Goal: Task Accomplishment & Management: Use online tool/utility

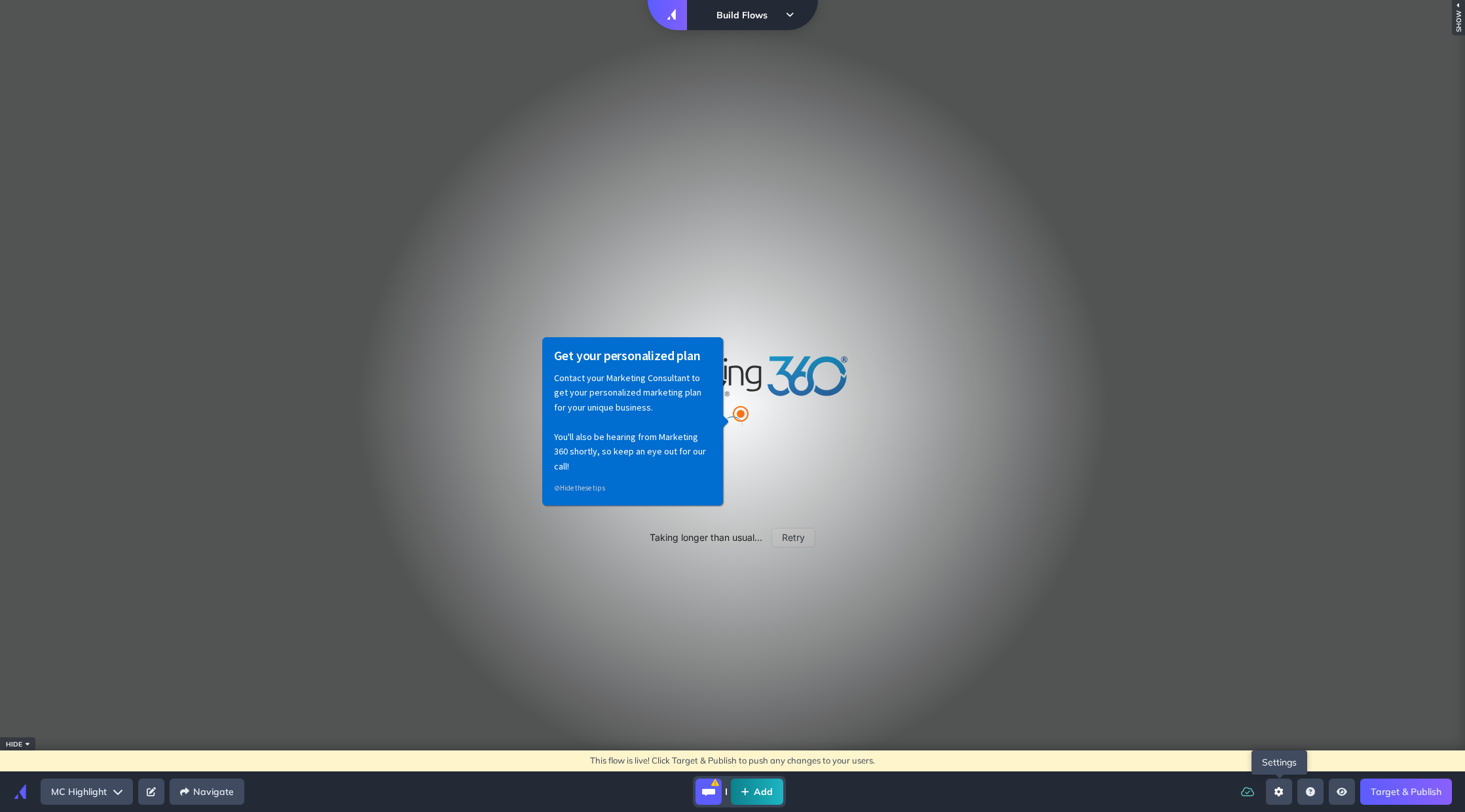
click at [1283, 797] on button "Open settings sidebar" at bounding box center [1279, 791] width 26 height 26
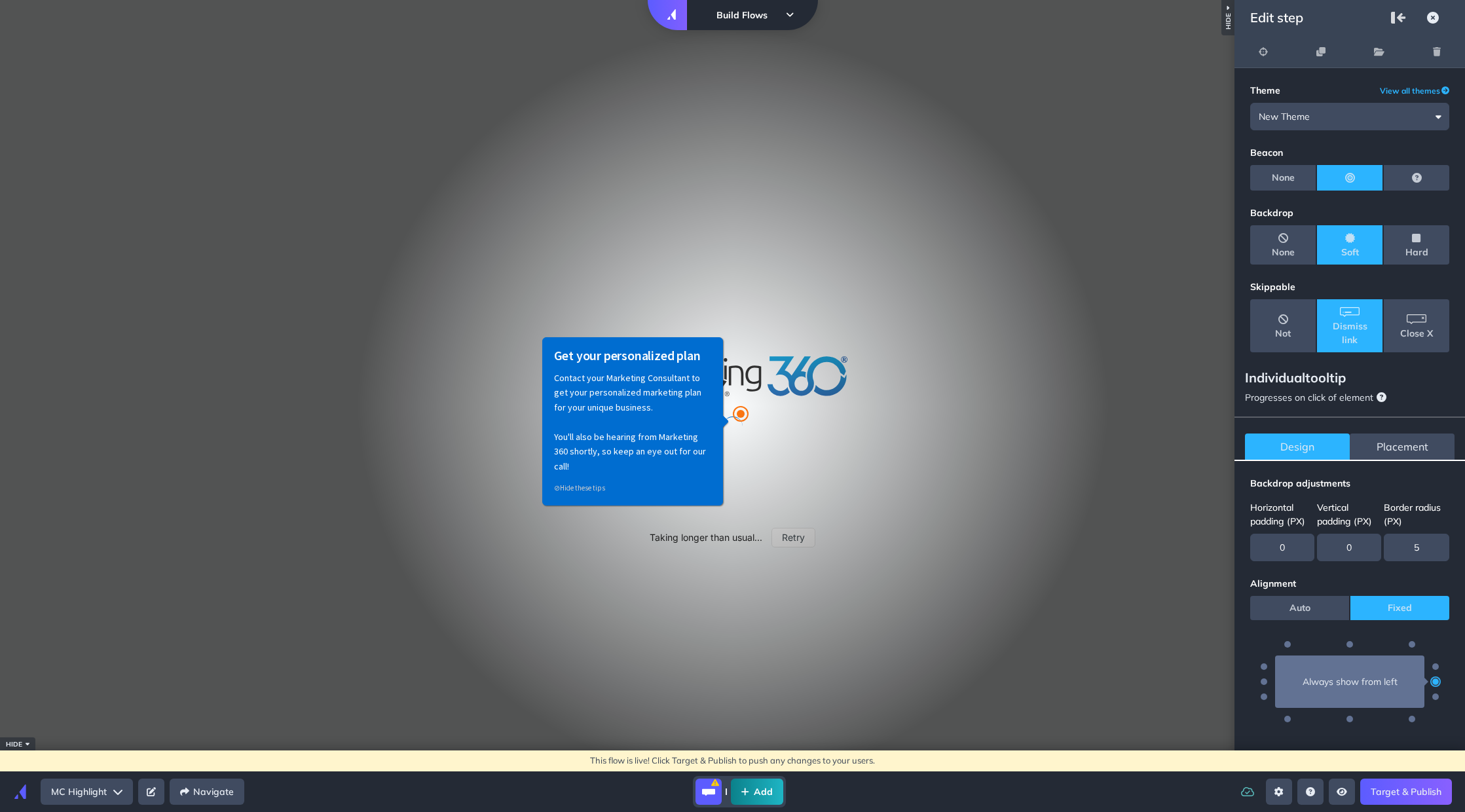
click at [1412, 455] on div "Placement" at bounding box center [1402, 446] width 105 height 26
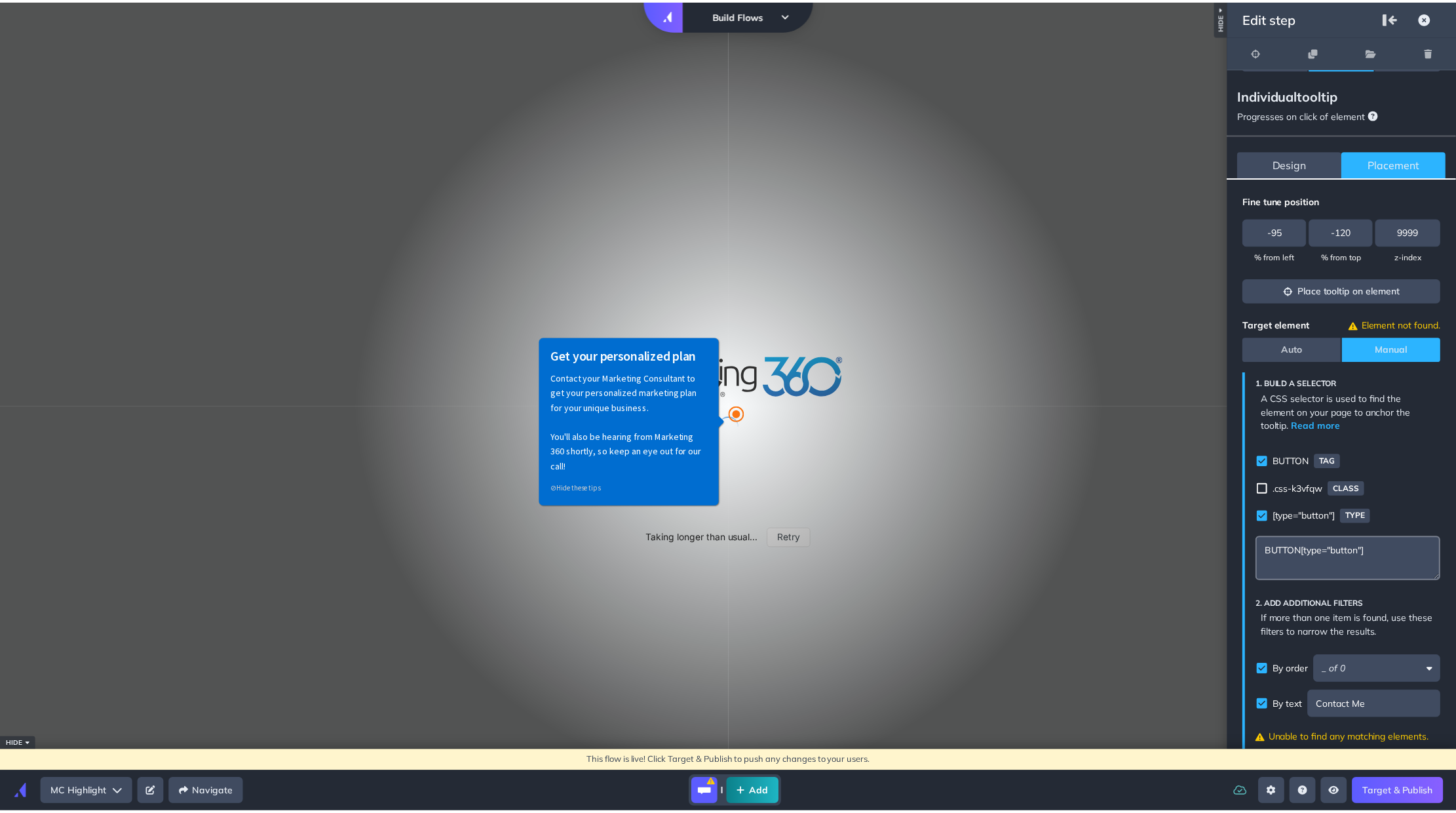
scroll to position [415, 0]
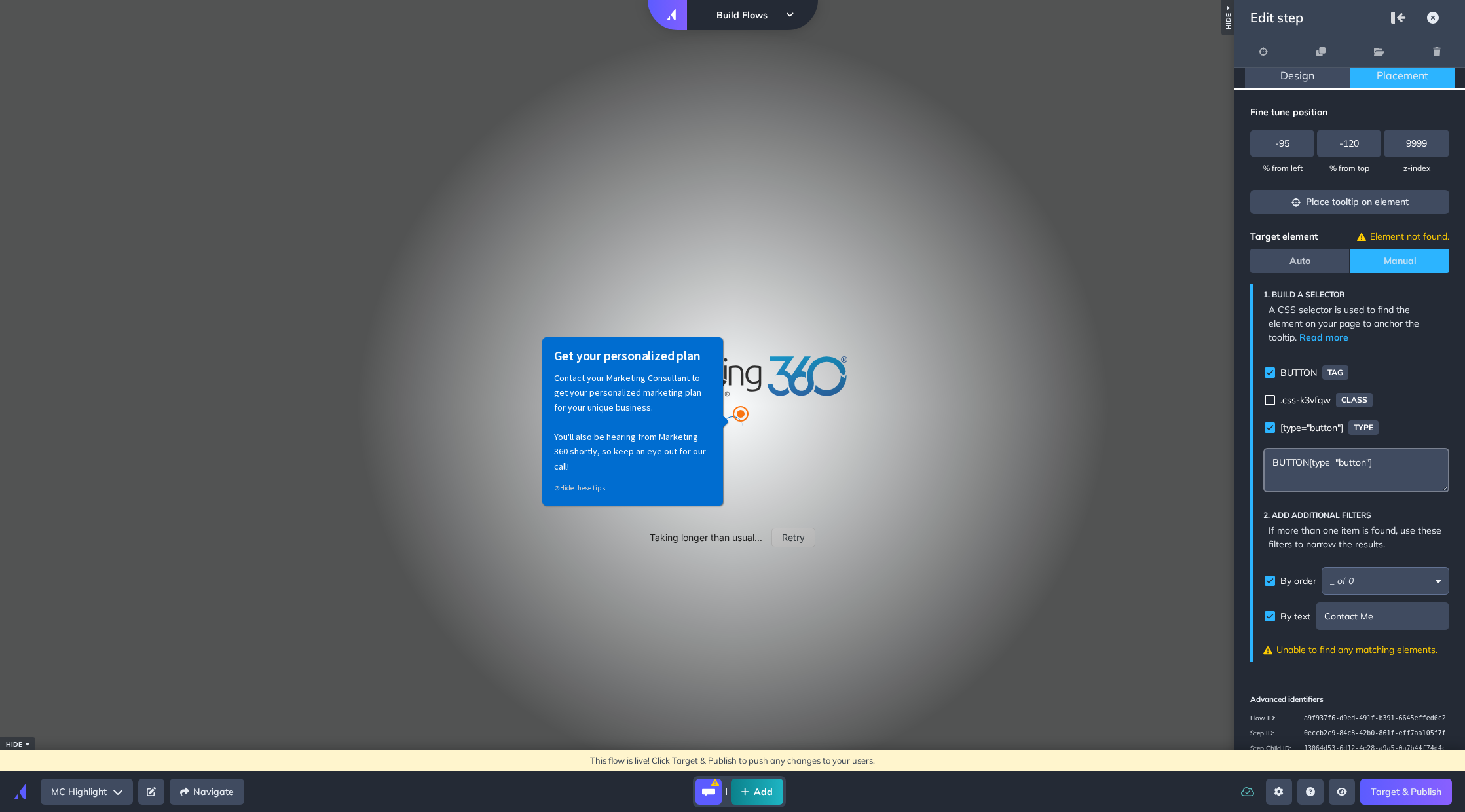
click at [1369, 567] on input "Selector builder" at bounding box center [1385, 581] width 127 height 27
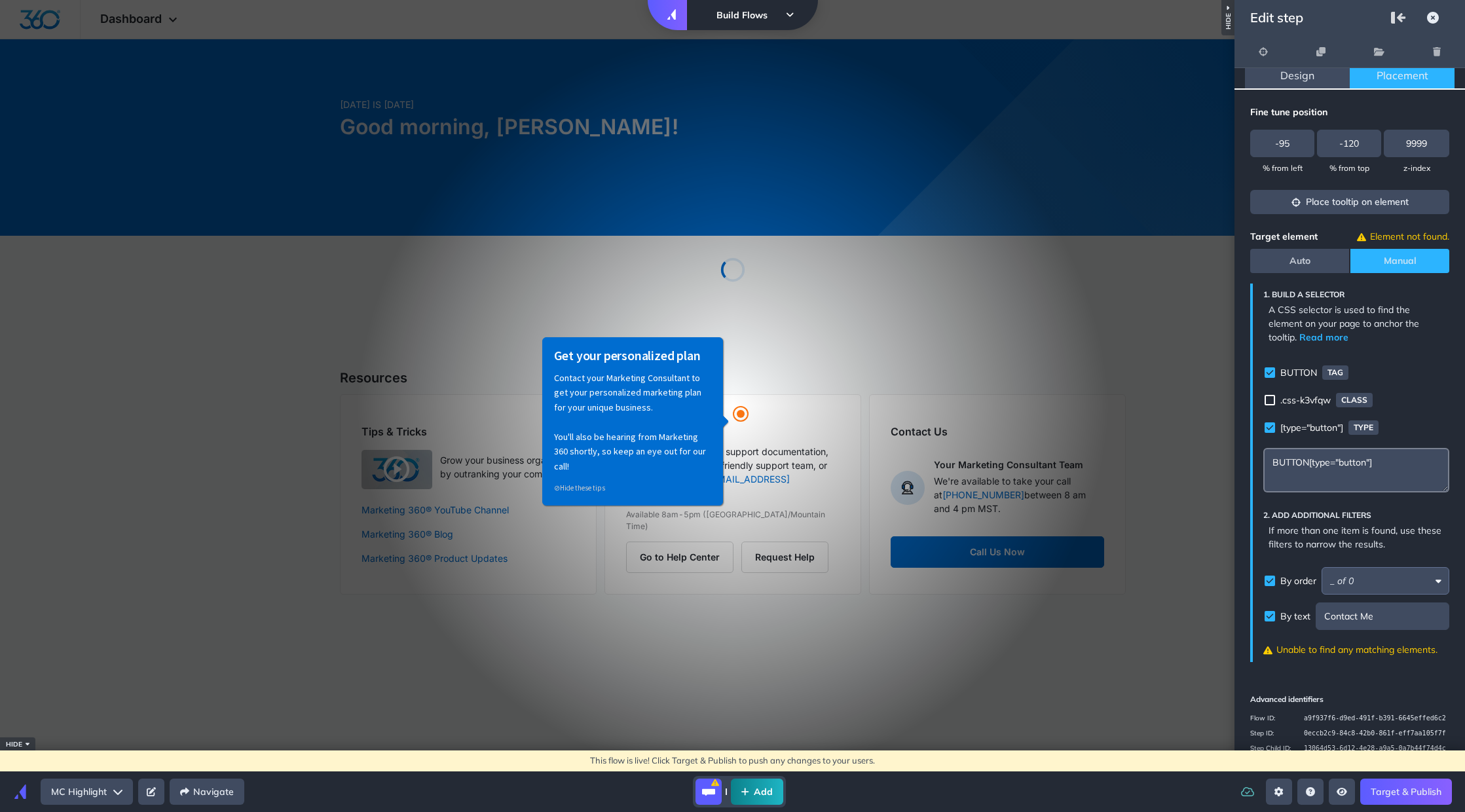
click at [1336, 567] on input "Selector builder" at bounding box center [1385, 581] width 127 height 27
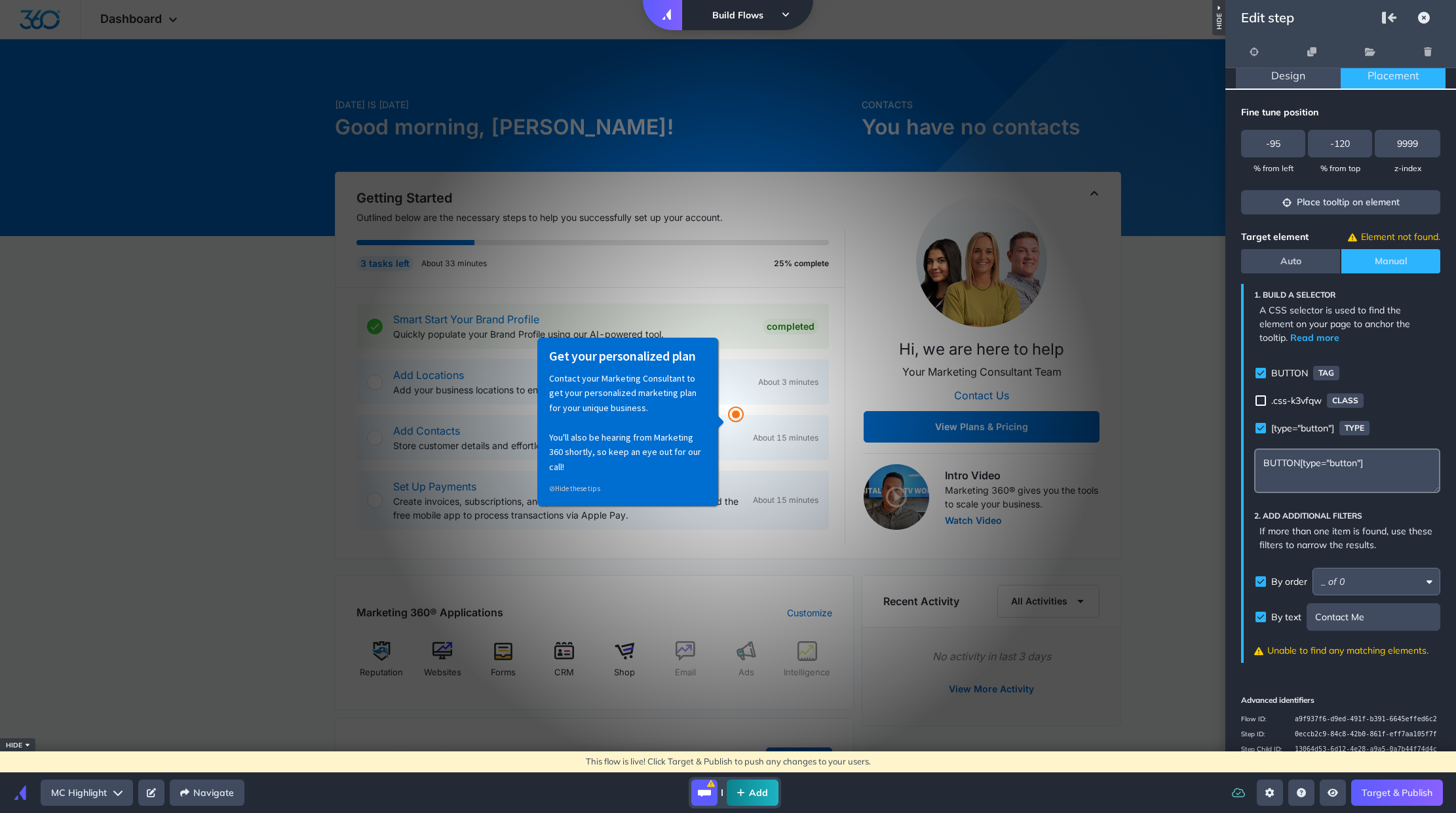
click at [1331, 568] on input "Selector builder" at bounding box center [1376, 581] width 127 height 27
click at [1373, 568] on input "Selector builder" at bounding box center [1376, 581] width 127 height 27
click at [1341, 568] on input "Selector builder" at bounding box center [1376, 581] width 127 height 27
click at [1319, 568] on input "Selector builder" at bounding box center [1376, 581] width 127 height 27
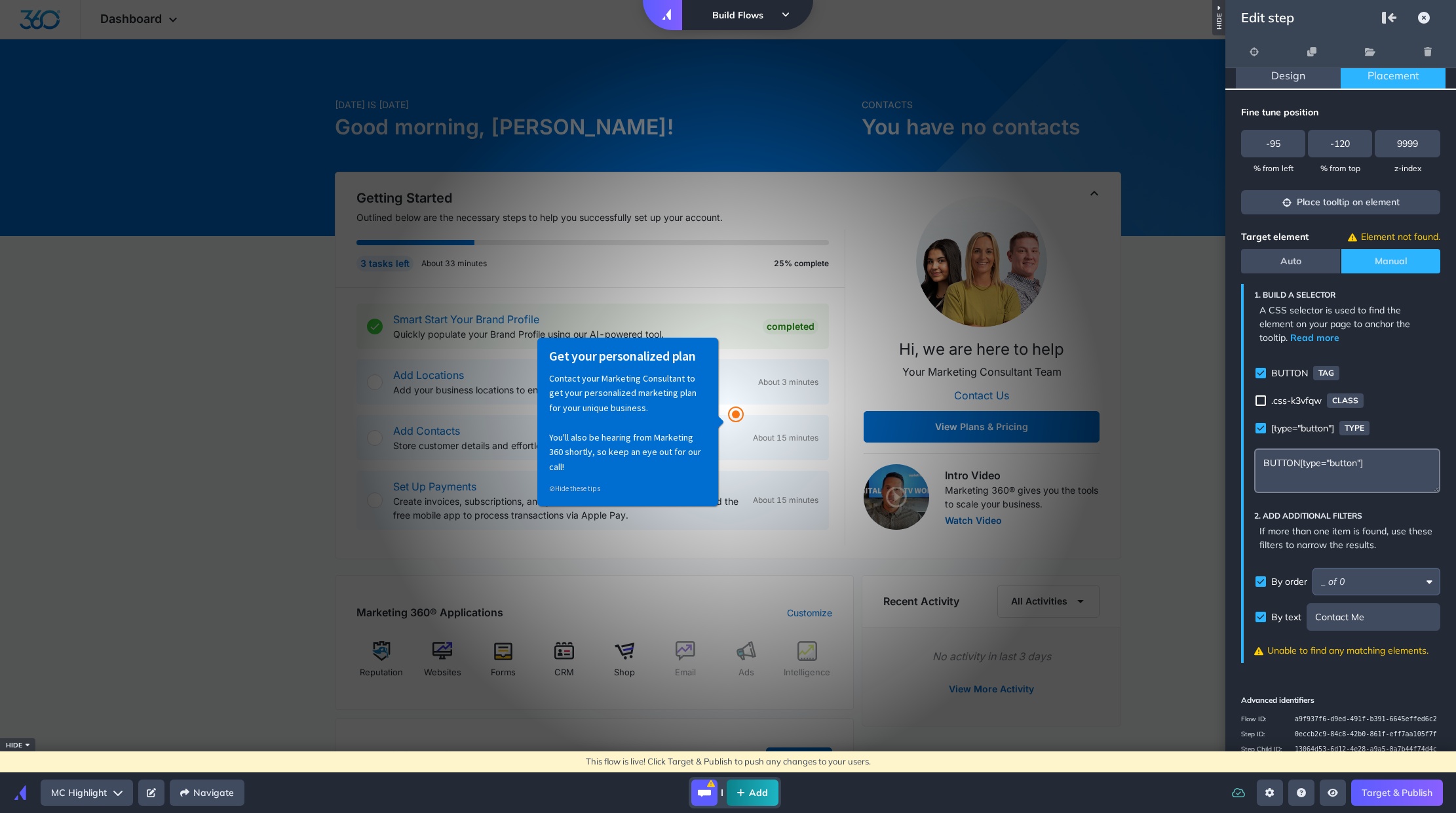
click at [1332, 449] on textarea "BUTTON[type="button"]" at bounding box center [1348, 470] width 186 height 44
click at [1351, 568] on input "Selector builder" at bounding box center [1376, 581] width 127 height 27
click at [1414, 568] on input "Selector builder" at bounding box center [1376, 581] width 127 height 27
click at [1263, 578] on icon "By order" at bounding box center [1261, 581] width 8 height 8
click at [1263, 576] on div "By order" at bounding box center [1261, 581] width 11 height 11
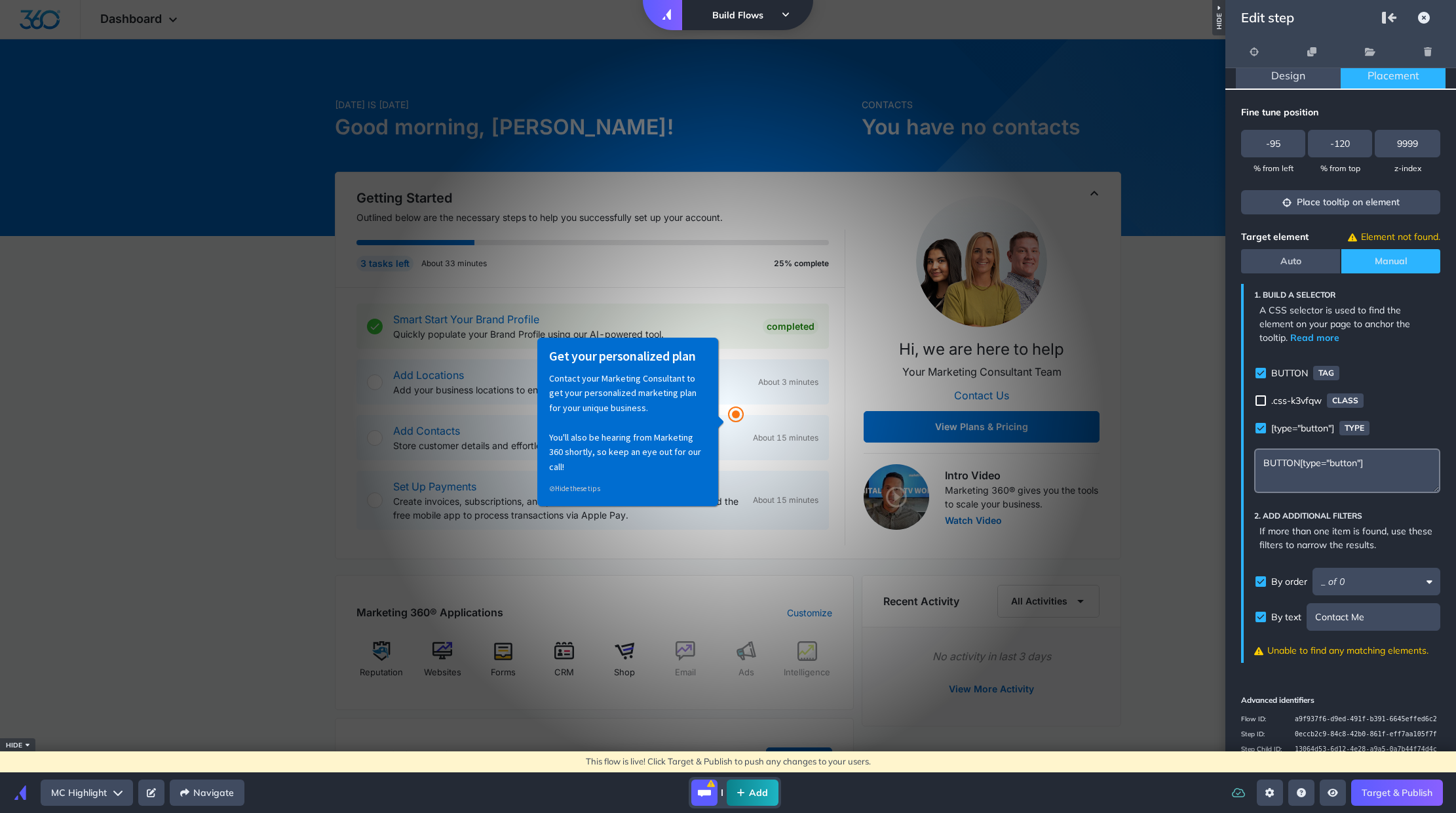
click at [1427, 581] on icon "Selector builder" at bounding box center [1430, 582] width 6 height 4
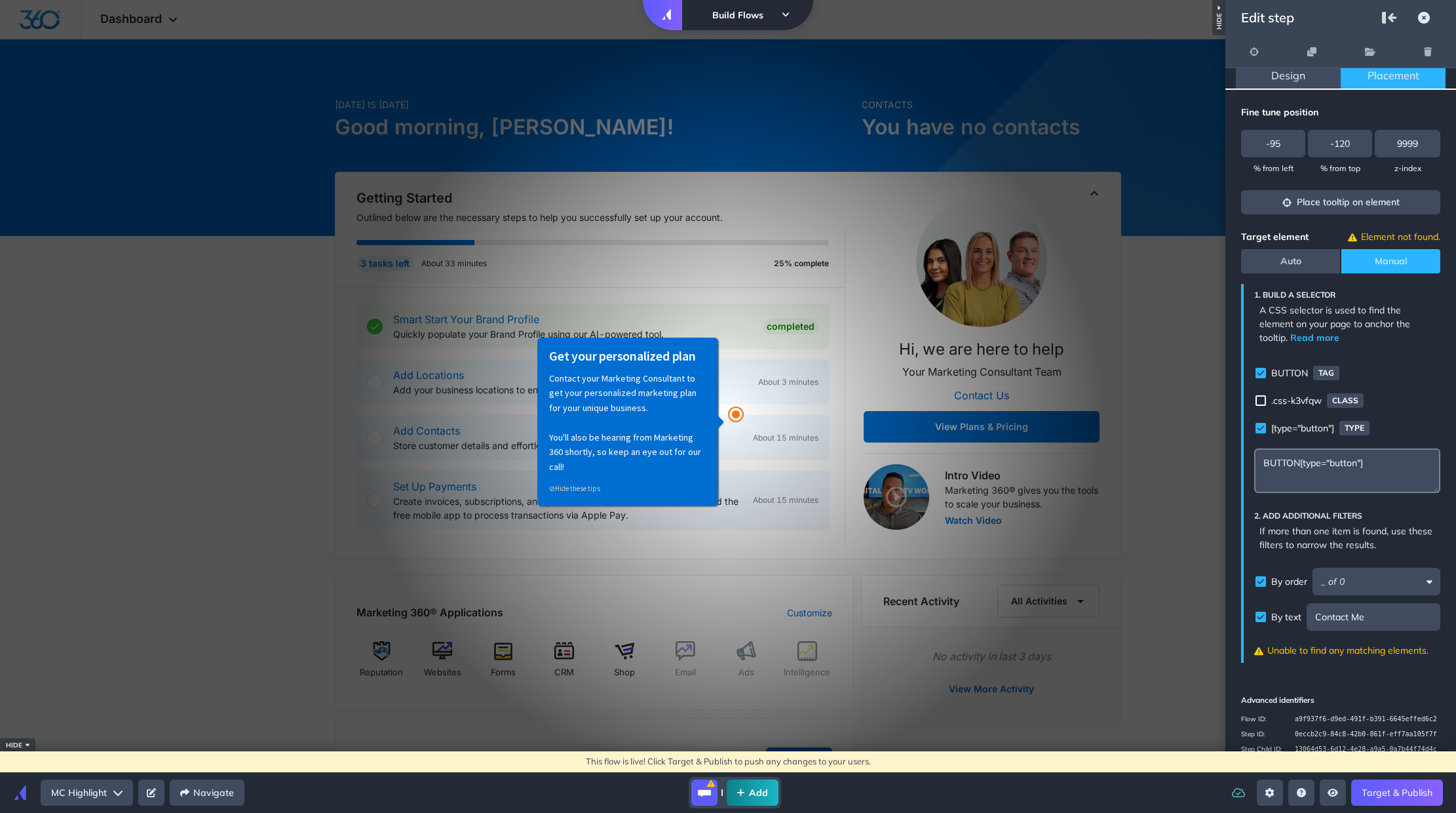
click at [1427, 581] on icon "Selector builder" at bounding box center [1430, 582] width 6 height 4
click at [1383, 568] on input "Selector builder" at bounding box center [1376, 581] width 127 height 27
click at [1398, 568] on input "Selector builder" at bounding box center [1376, 581] width 127 height 27
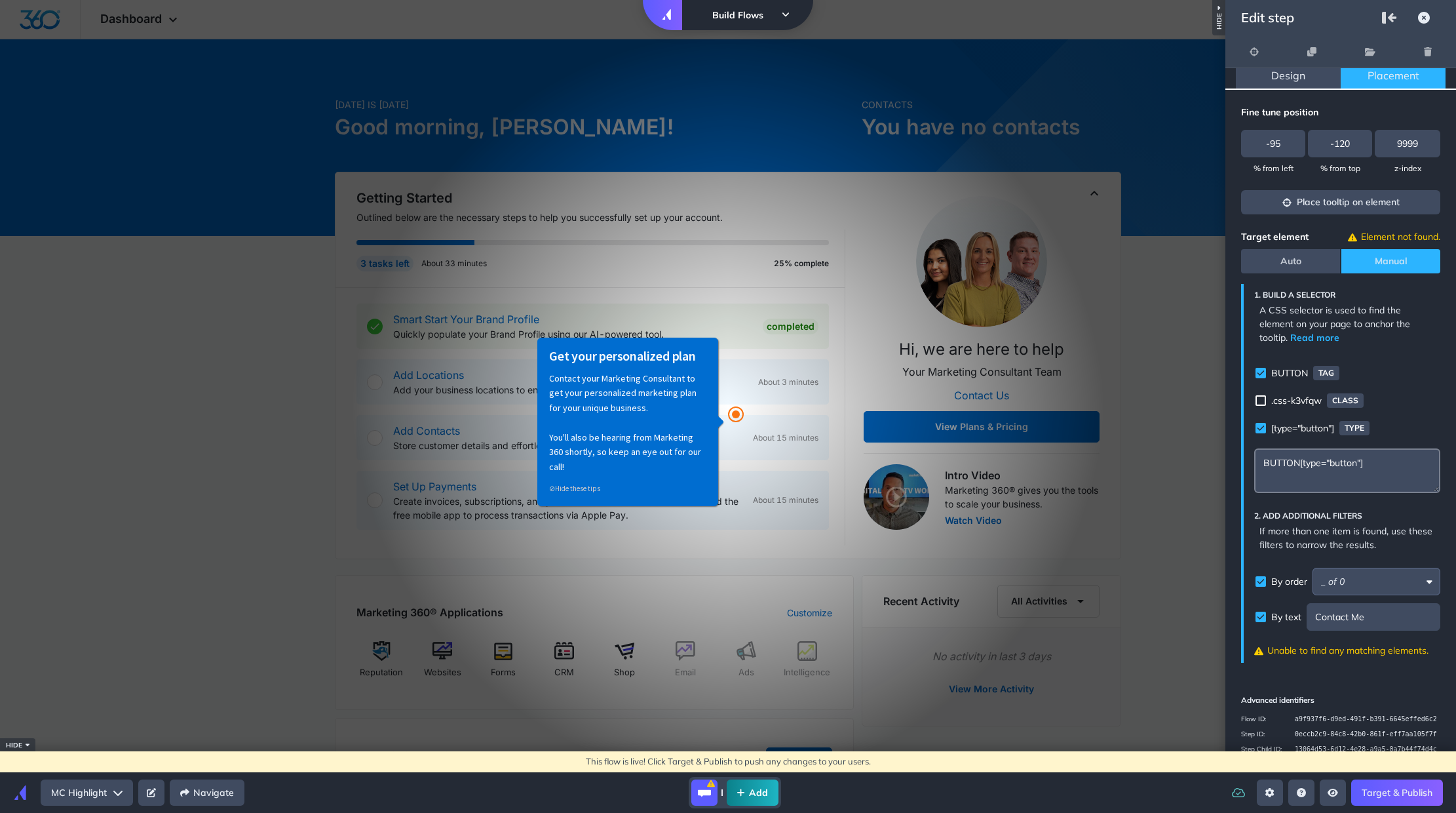
click at [1355, 568] on input "Selector builder" at bounding box center [1376, 581] width 127 height 27
click at [1353, 449] on textarea "BUTTON[type="button"]" at bounding box center [1348, 470] width 186 height 44
click at [1427, 581] on icon "Selector builder" at bounding box center [1430, 582] width 6 height 4
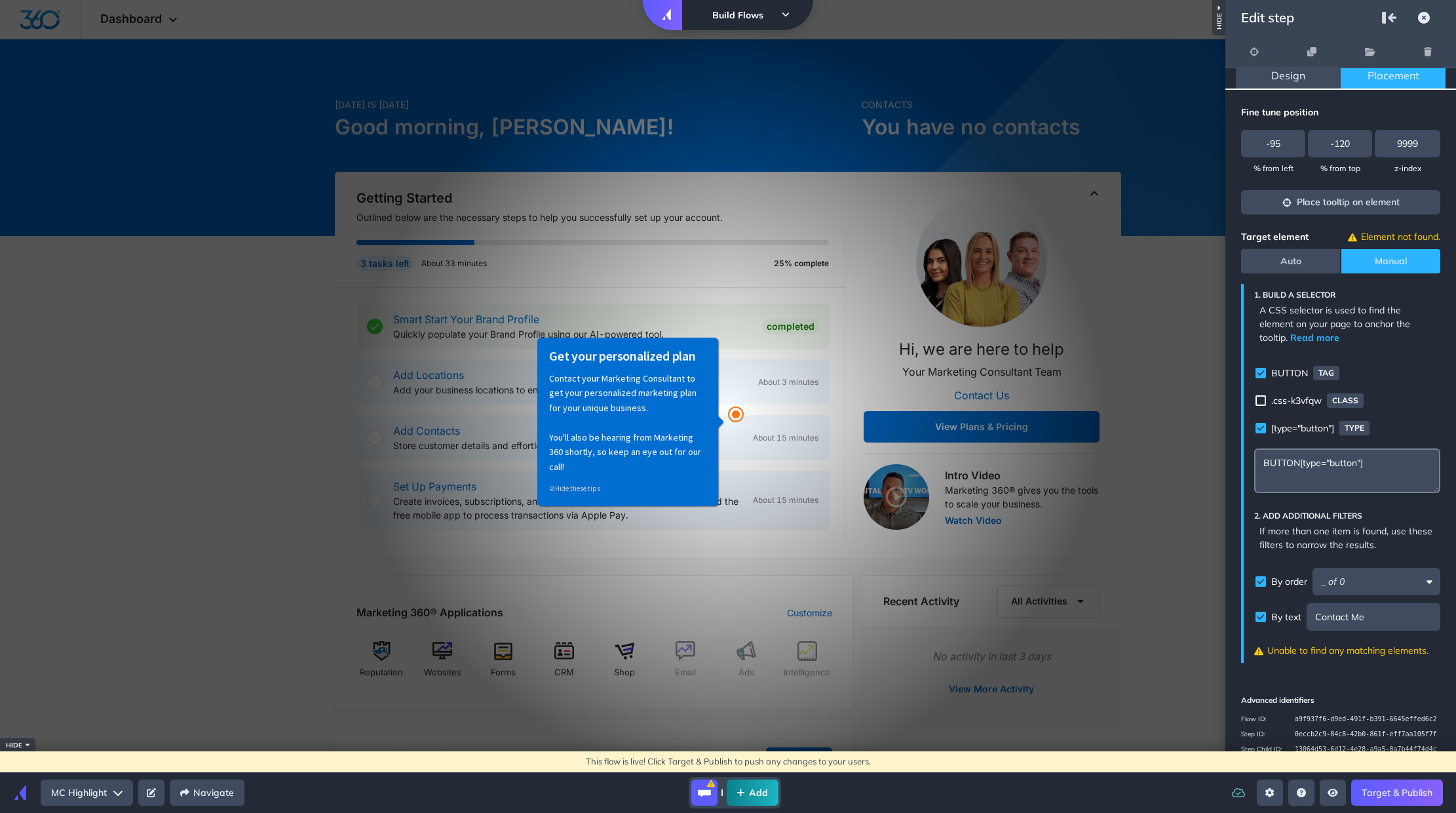
click at [1427, 581] on icon "Selector builder" at bounding box center [1430, 582] width 6 height 4
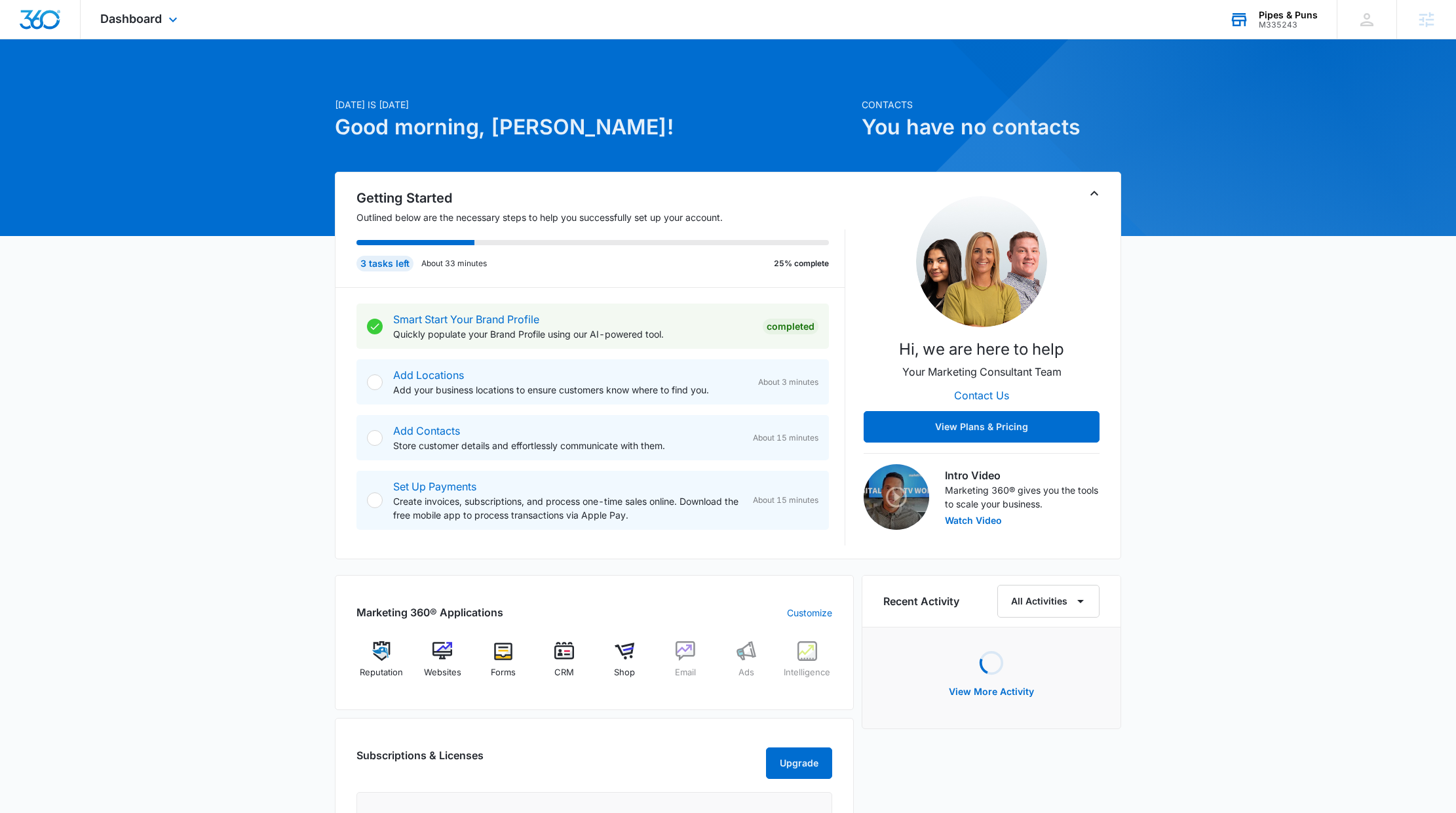
click at [1320, 14] on div "Pipes & Puns M335243 Your Accounts View All" at bounding box center [1273, 19] width 127 height 39
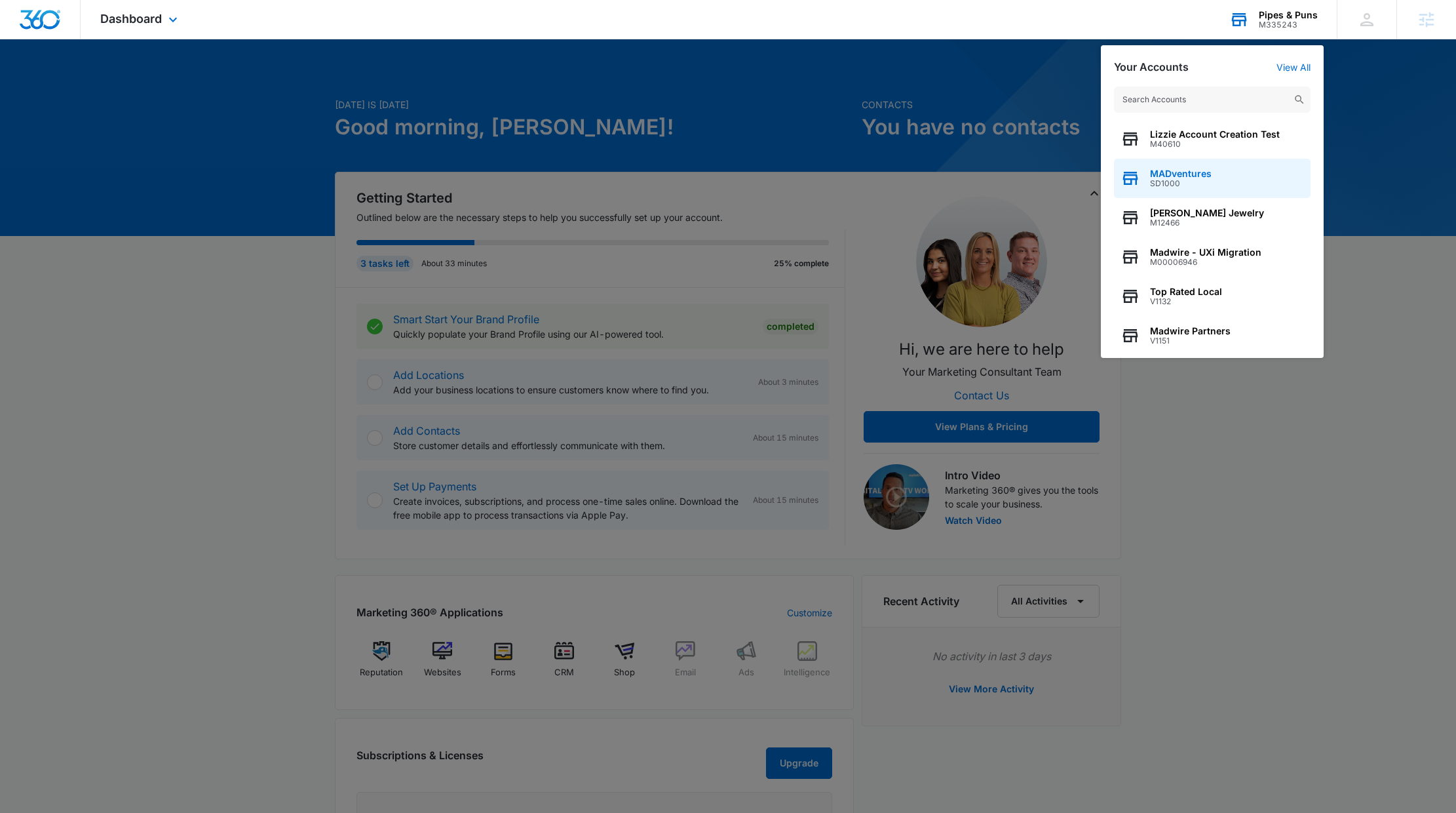
click at [1275, 164] on div "MADventures SD1000" at bounding box center [1213, 178] width 197 height 40
